Goal: Find specific page/section: Find specific page/section

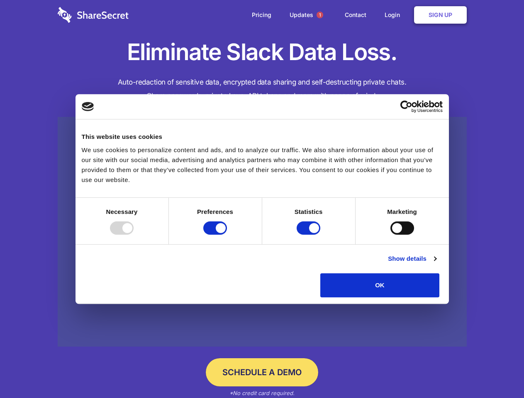
click at [134, 235] on div at bounding box center [122, 227] width 24 height 13
click at [227, 235] on input "Preferences" at bounding box center [215, 227] width 24 height 13
checkbox input "false"
click at [309, 235] on input "Statistics" at bounding box center [308, 227] width 24 height 13
checkbox input "false"
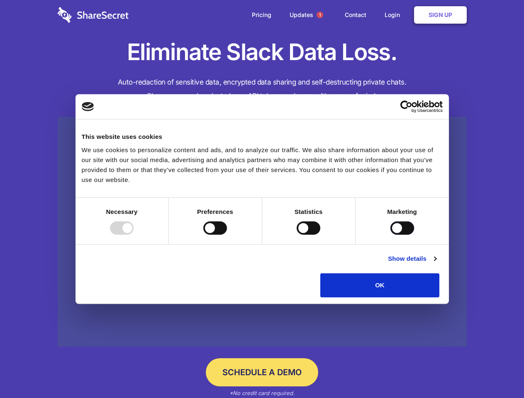
click at [390, 235] on input "Marketing" at bounding box center [402, 227] width 24 height 13
checkbox input "true"
click at [436, 264] on link "Show details" at bounding box center [412, 259] width 48 height 10
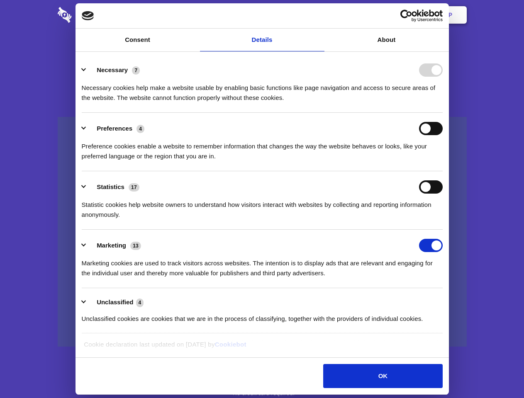
click at [442, 230] on li "Statistics 17 Statistic cookies help website owners to understand how visitors …" at bounding box center [262, 200] width 361 height 58
click at [319, 15] on span "1" at bounding box center [319, 15] width 7 height 7
